Goal: Task Accomplishment & Management: Manage account settings

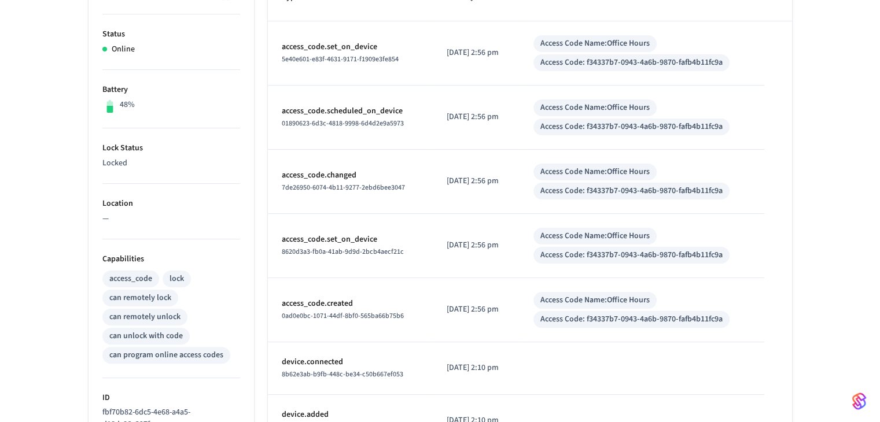
scroll to position [58, 0]
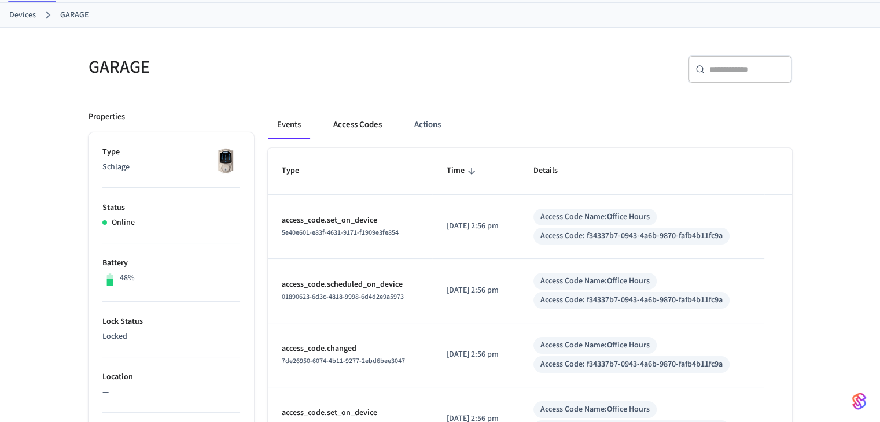
click at [375, 126] on button "Access Codes" at bounding box center [357, 125] width 67 height 28
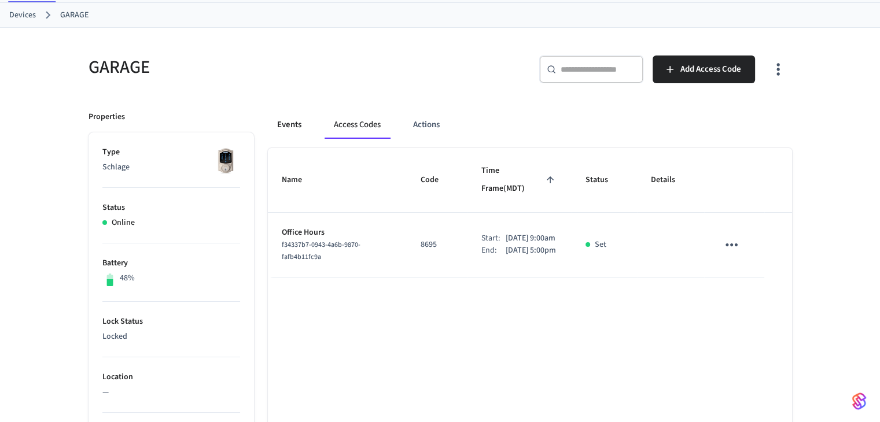
click at [300, 130] on button "Events" at bounding box center [289, 125] width 43 height 28
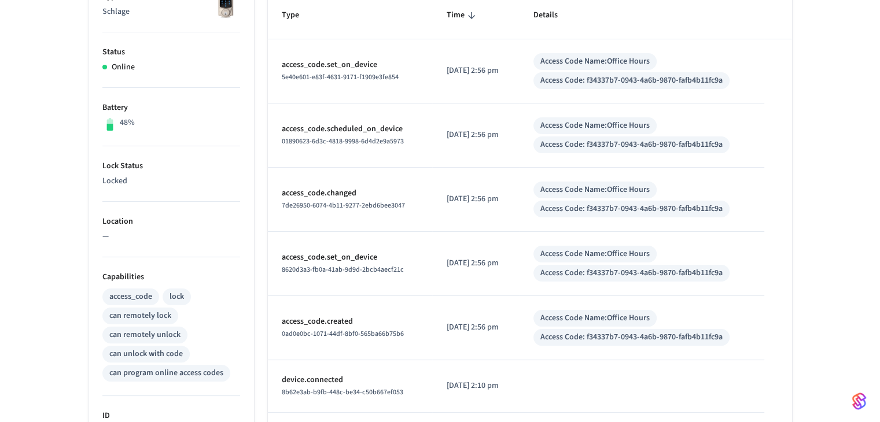
scroll to position [174, 0]
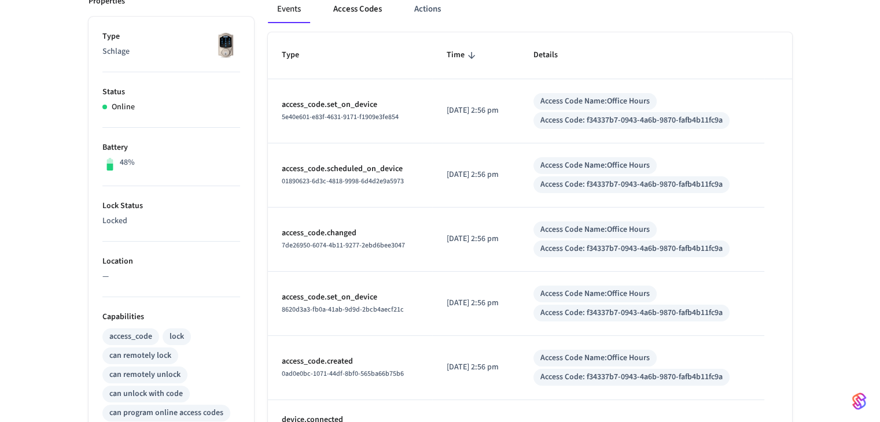
click at [338, 6] on button "Access Codes" at bounding box center [357, 9] width 67 height 28
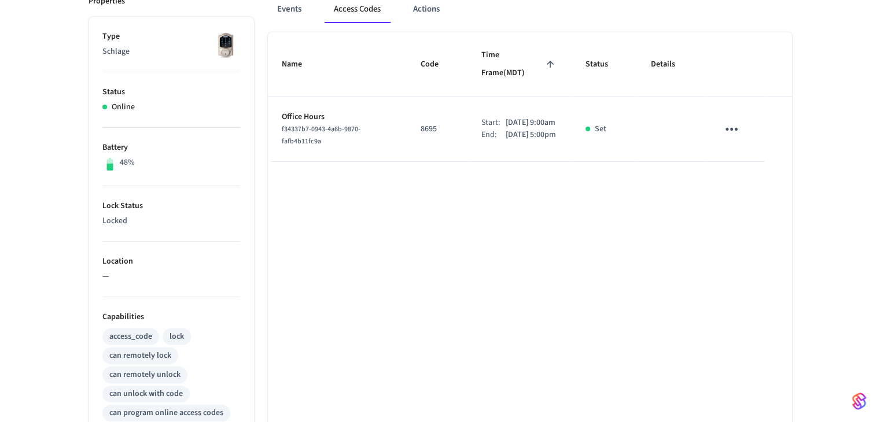
click at [722, 121] on icon "sticky table" at bounding box center [731, 129] width 18 height 18
click at [762, 181] on li "Delete" at bounding box center [759, 182] width 55 height 31
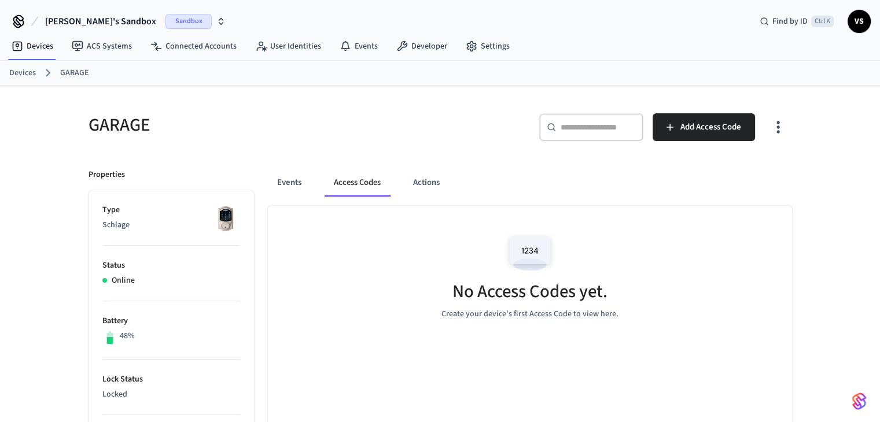
scroll to position [0, 0]
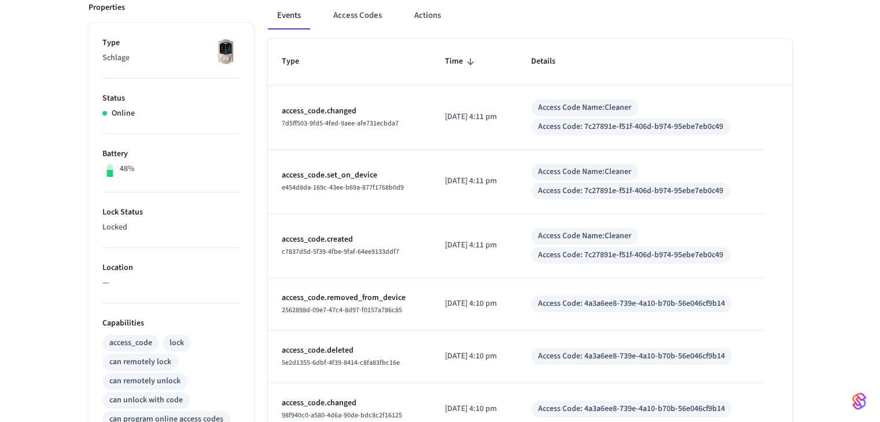
scroll to position [41, 0]
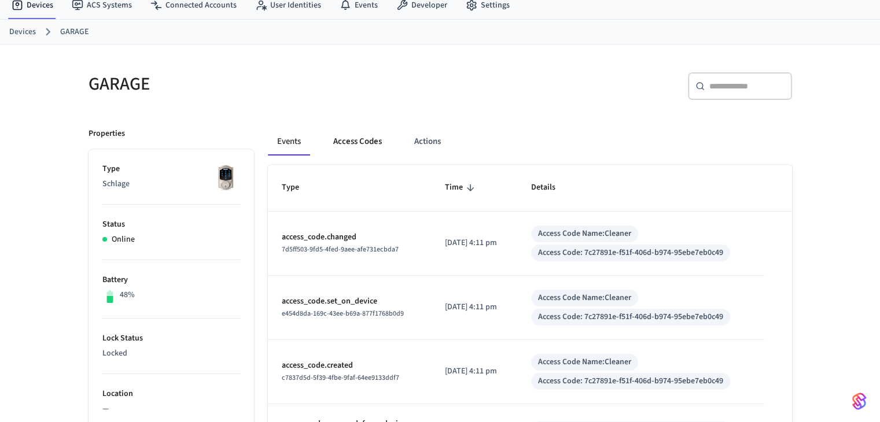
click at [373, 141] on button "Access Codes" at bounding box center [357, 142] width 67 height 28
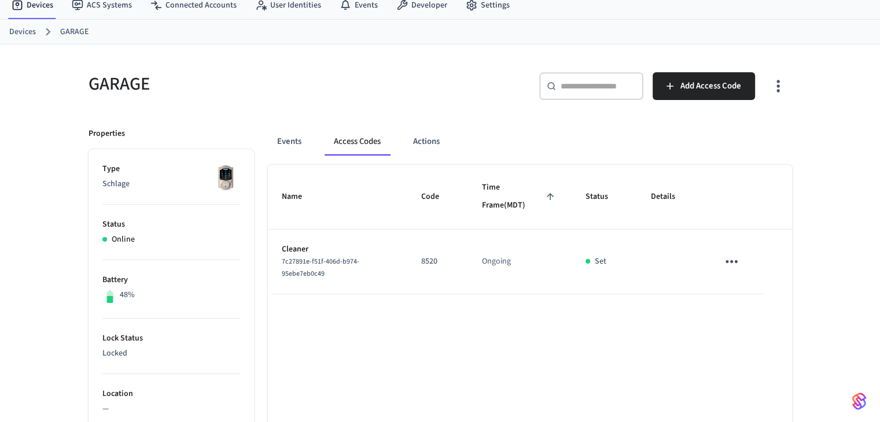
click at [727, 265] on icon "sticky table" at bounding box center [731, 262] width 18 height 18
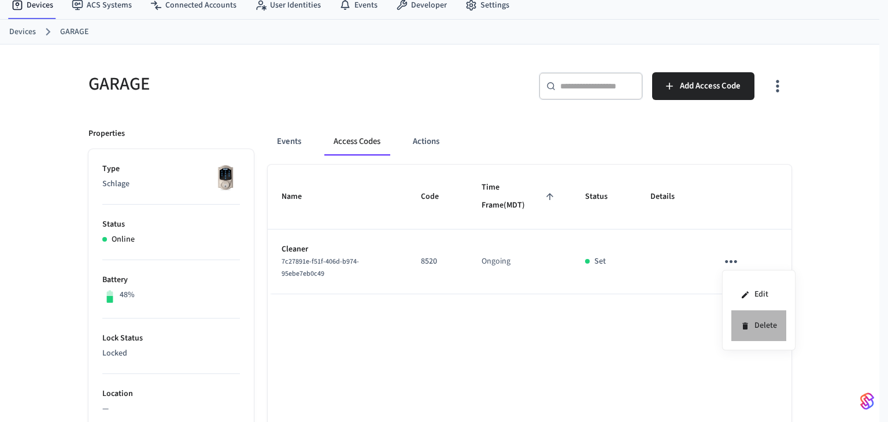
click at [742, 316] on li "Delete" at bounding box center [759, 326] width 55 height 31
